Goal: Task Accomplishment & Management: Manage account settings

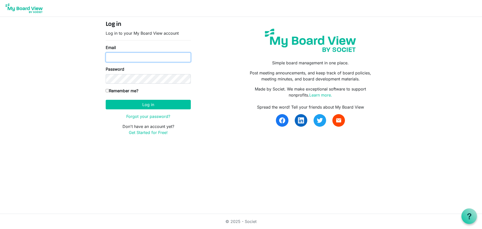
click at [135, 57] on input "Email" at bounding box center [148, 57] width 85 height 10
type input "[EMAIL_ADDRESS][DOMAIN_NAME]"
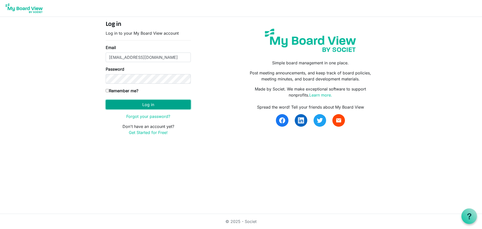
click at [170, 101] on button "Log in" at bounding box center [148, 105] width 85 height 10
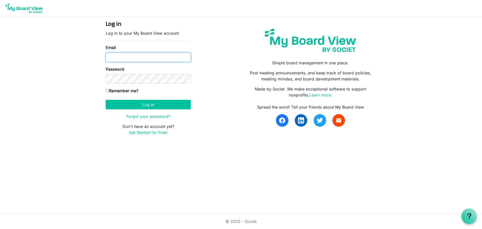
click at [157, 55] on input "Email" at bounding box center [148, 57] width 85 height 10
type input "[EMAIL_ADDRESS][DOMAIN_NAME]"
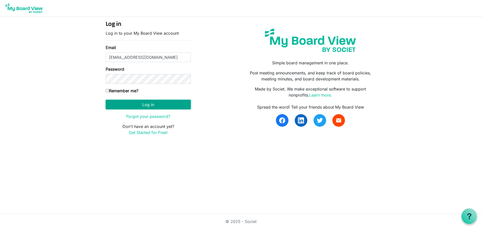
click at [159, 105] on button "Log in" at bounding box center [148, 105] width 85 height 10
